Goal: Transaction & Acquisition: Purchase product/service

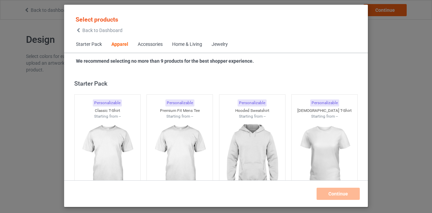
scroll to position [251, 0]
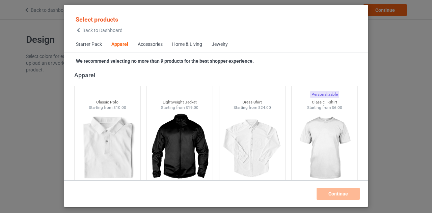
click at [83, 30] on span "Back to Dashboard" at bounding box center [102, 30] width 40 height 5
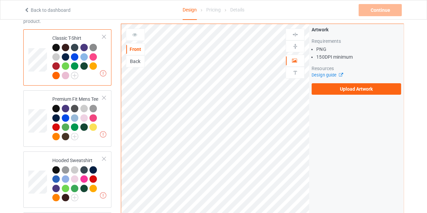
scroll to position [49, 0]
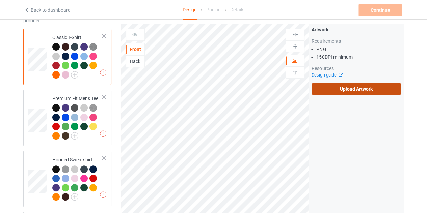
click at [348, 87] on label "Upload Artwork" at bounding box center [356, 88] width 89 height 11
click at [0, 0] on input "Upload Artwork" at bounding box center [0, 0] width 0 height 0
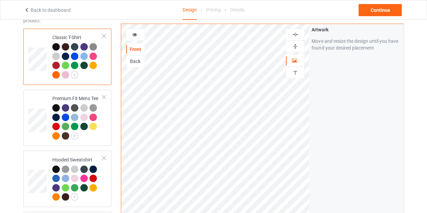
click at [297, 31] on img at bounding box center [295, 34] width 6 height 6
click at [385, 6] on div "Continue" at bounding box center [379, 10] width 43 height 12
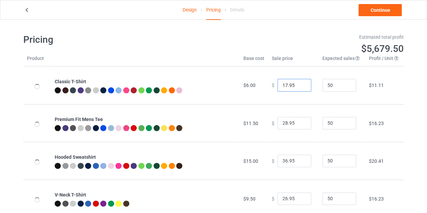
click at [299, 87] on input "17.95" at bounding box center [294, 85] width 34 height 13
type input "16.95"
click at [299, 87] on input "16.95" at bounding box center [294, 85] width 34 height 13
click at [374, 11] on link "Continue" at bounding box center [379, 10] width 43 height 12
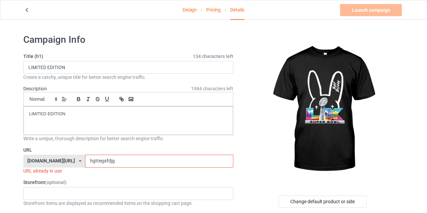
click at [131, 155] on input "hgttegafdjg" at bounding box center [159, 161] width 148 height 13
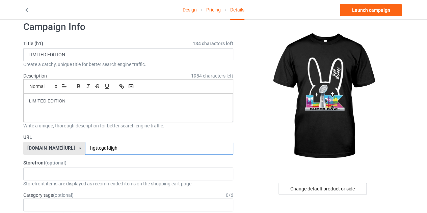
scroll to position [11, 0]
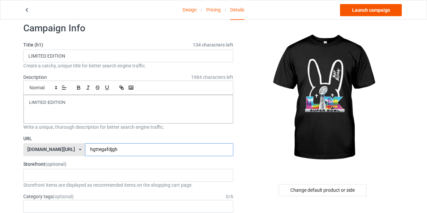
type input "hgttegafdjgh"
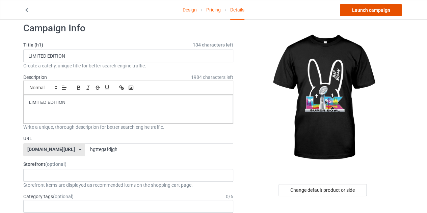
click at [357, 7] on link "Launch campaign" at bounding box center [371, 10] width 62 height 12
